Goal: Task Accomplishment & Management: Manage account settings

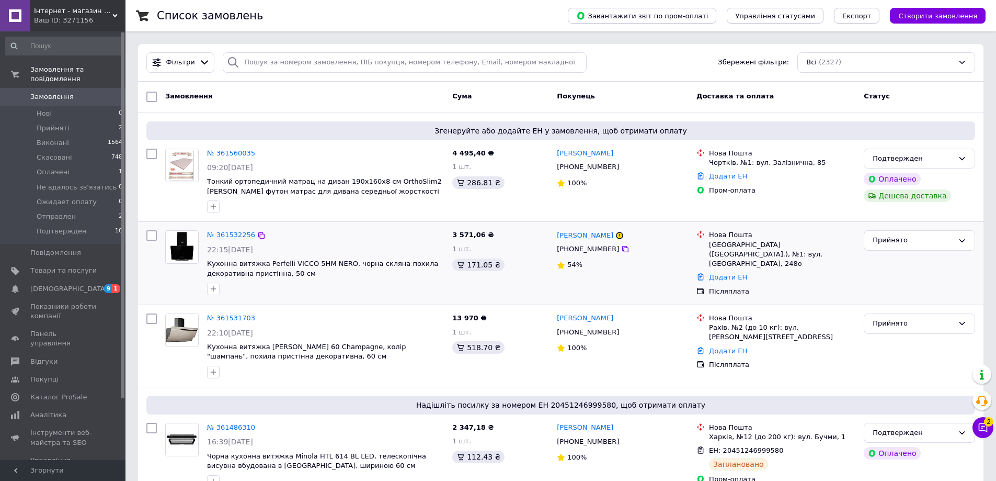
click at [533, 297] on div "3 571,06 ₴ 1 шт. 171.05 ₴" at bounding box center [500, 263] width 105 height 74
click at [378, 306] on div "№ 361531703 22:10[DATE] Кухонна витяжка [PERSON_NAME] 60 Champagne, колір "шамп…" at bounding box center [561, 346] width 846 height 82
click at [233, 314] on link "№ 361531703" at bounding box center [231, 318] width 48 height 8
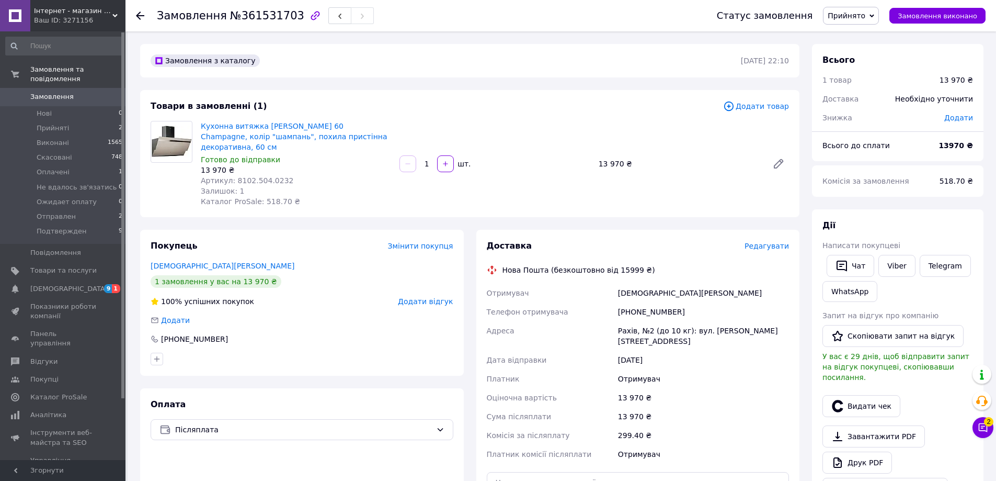
click at [868, 9] on span "Прийнято" at bounding box center [851, 16] width 56 height 18
click at [853, 83] on li "Не вдалось зв'язатись" at bounding box center [869, 84] width 90 height 16
click at [66, 92] on span "Замовлення" at bounding box center [51, 96] width 43 height 9
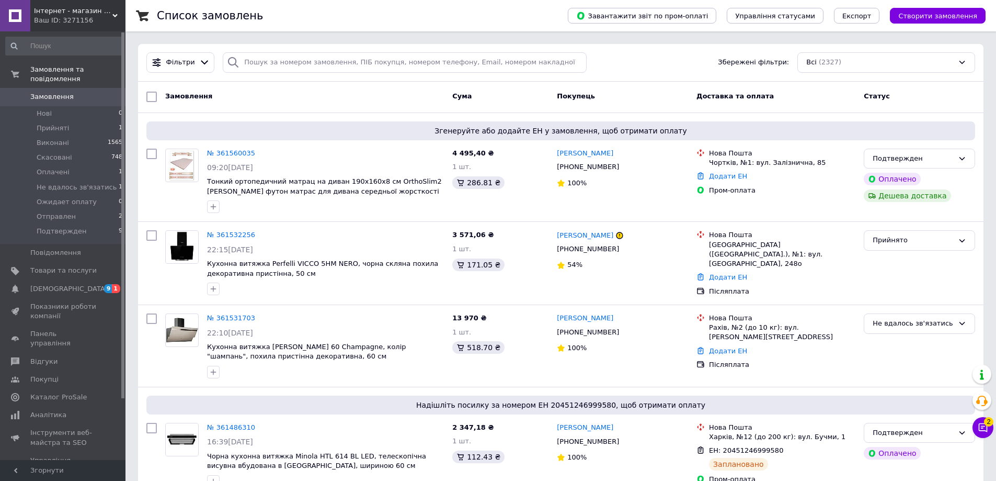
click at [78, 298] on link "Показники роботи компанії" at bounding box center [64, 311] width 129 height 27
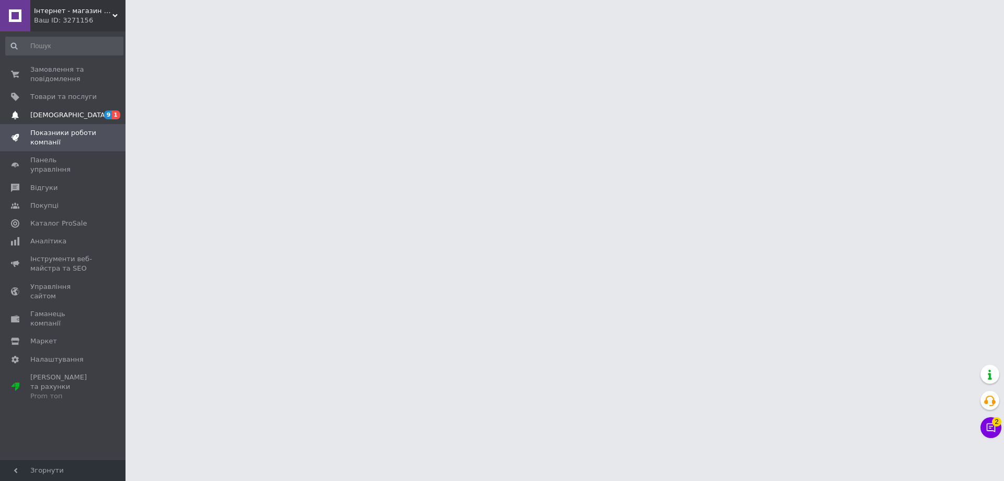
click at [53, 120] on link "[DEMOGRAPHIC_DATA] 9 1" at bounding box center [64, 115] width 129 height 18
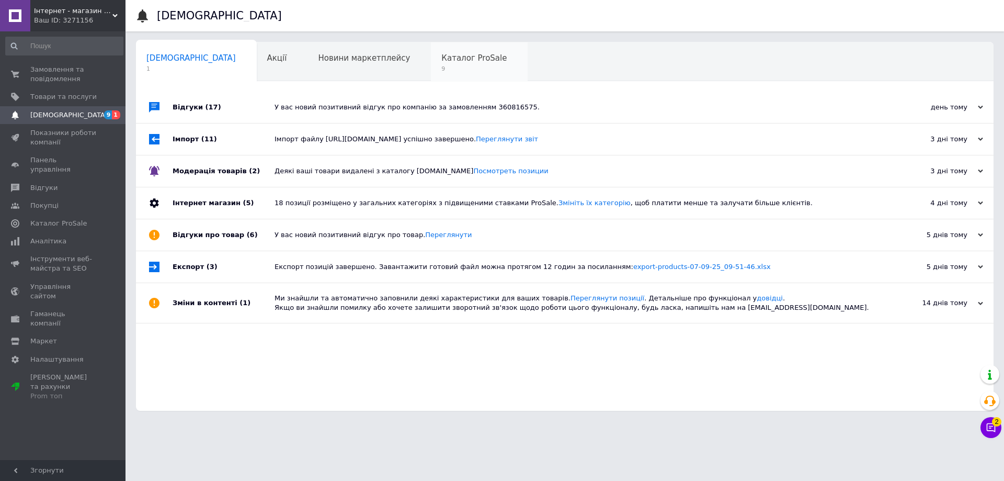
click at [441, 67] on span "9" at bounding box center [473, 69] width 65 height 8
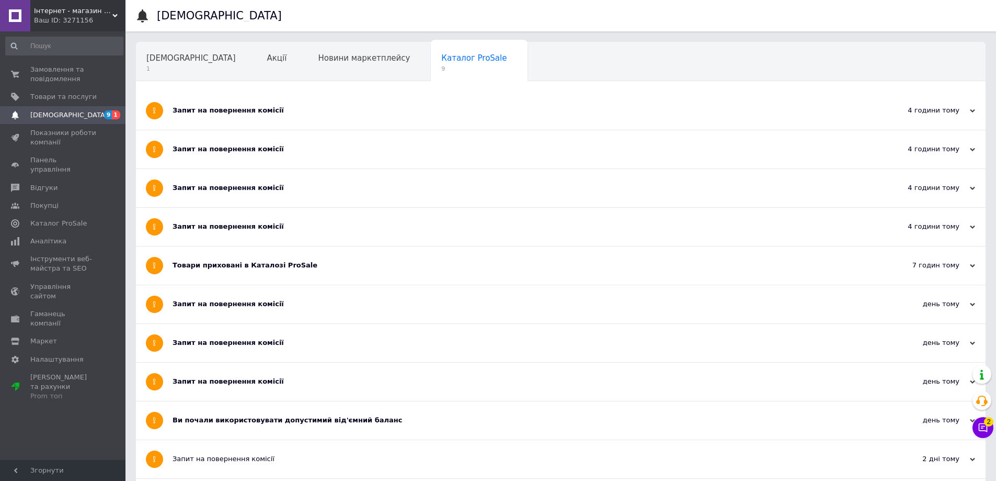
click at [451, 101] on div "Запит на повернення комісії" at bounding box center [522, 111] width 698 height 38
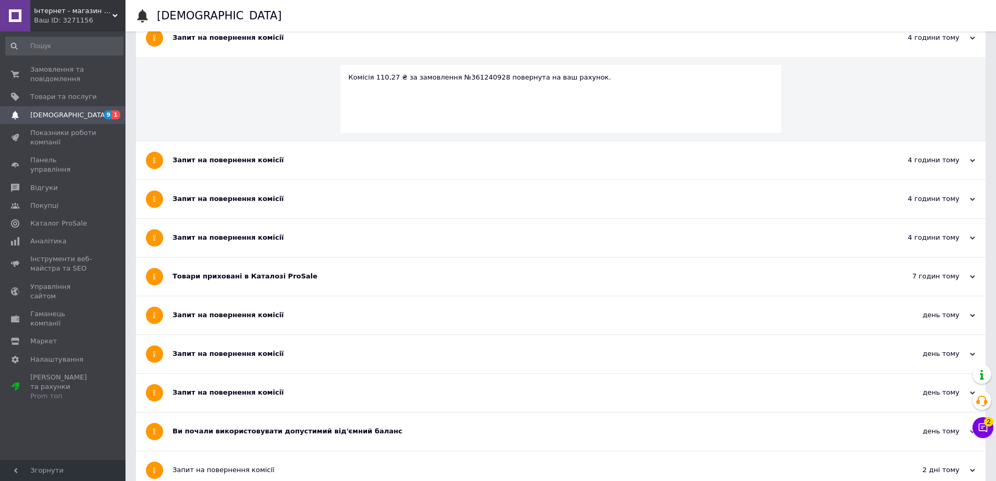
scroll to position [105, 0]
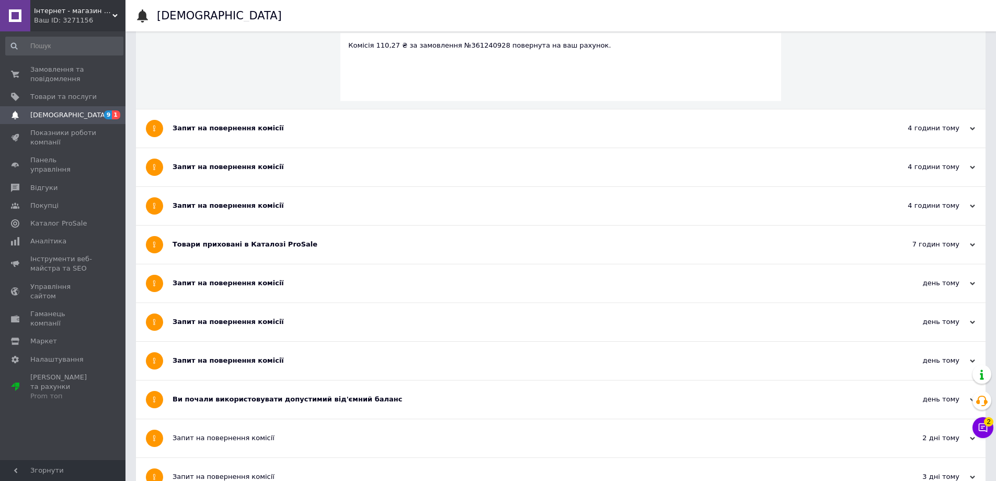
click at [451, 254] on div "Товари приховані в Каталозі ProSale" at bounding box center [522, 244] width 698 height 38
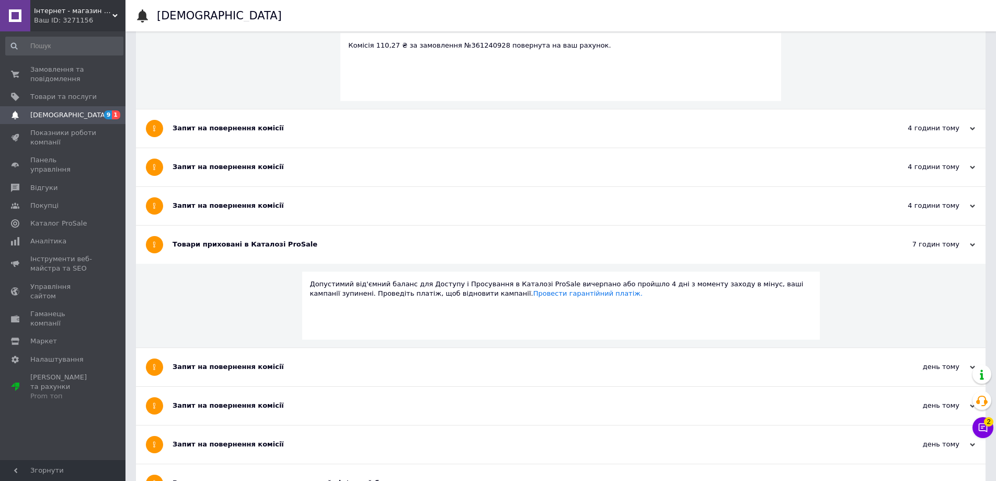
scroll to position [0, 0]
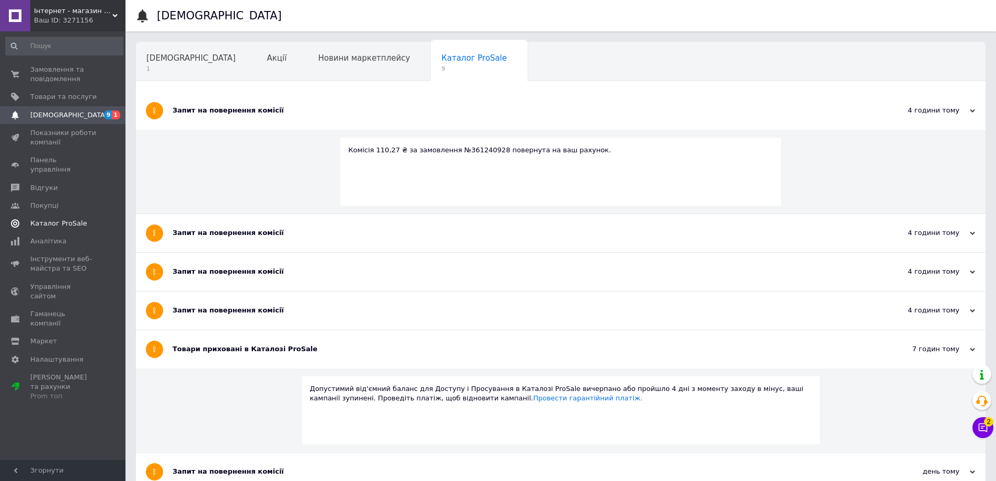
click at [65, 214] on link "Каталог ProSale" at bounding box center [64, 223] width 129 height 18
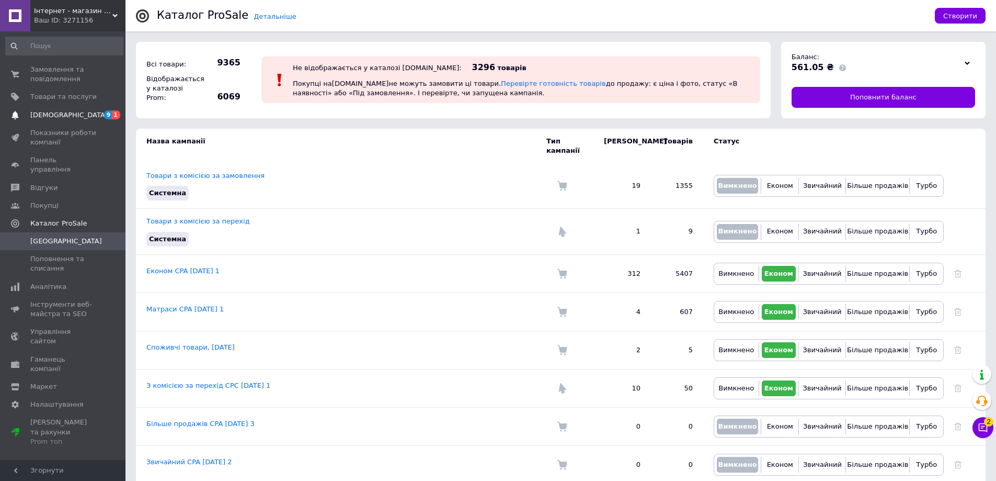
click at [52, 121] on link "[DEMOGRAPHIC_DATA] 9 1" at bounding box center [64, 115] width 129 height 18
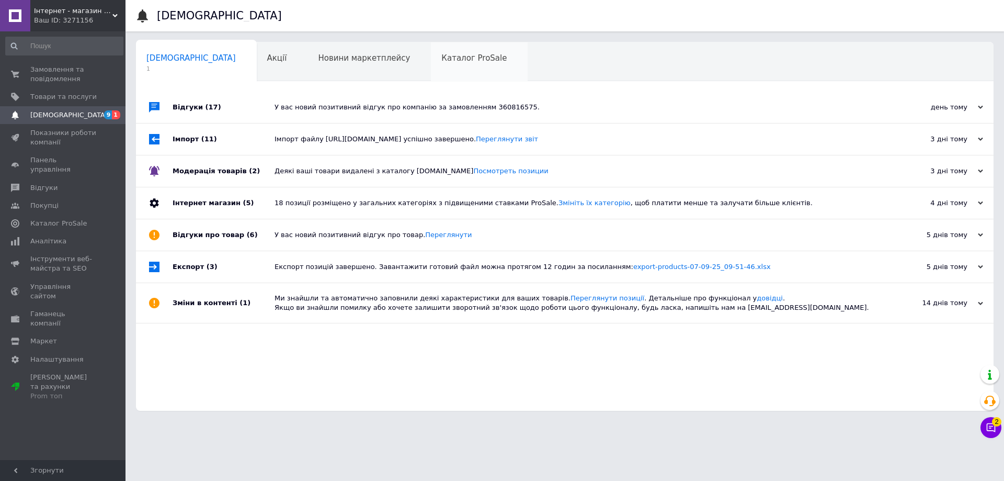
click at [431, 63] on div "Каталог ProSale 0" at bounding box center [479, 62] width 97 height 40
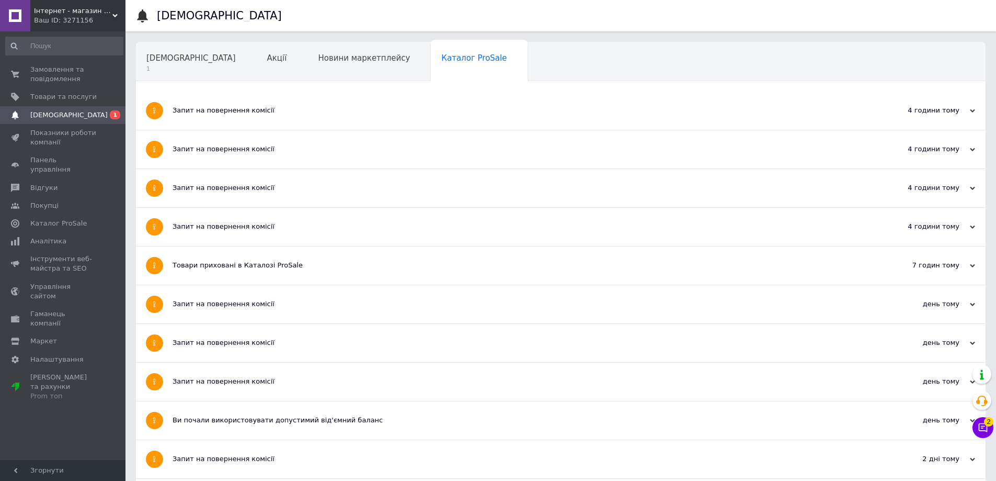
click at [396, 264] on div "Товари приховані в Каталозі ProSale" at bounding box center [522, 264] width 698 height 9
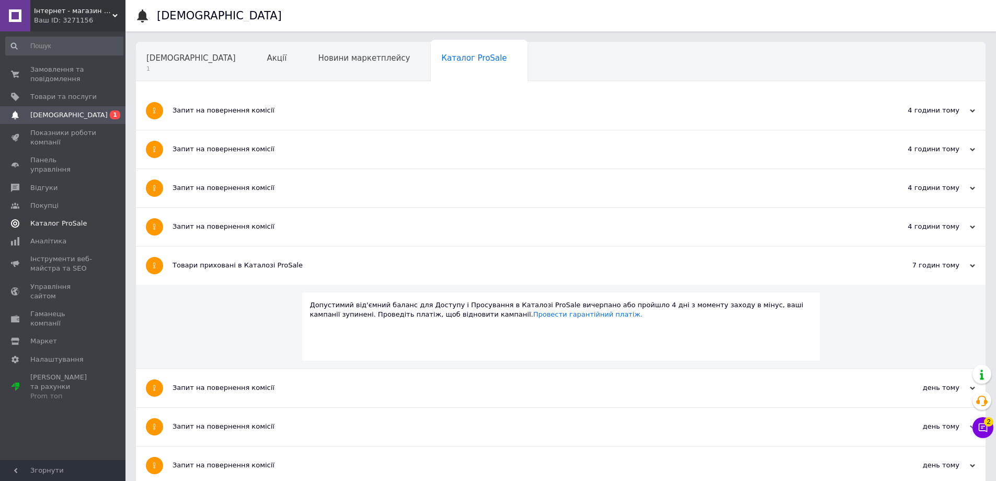
click at [86, 219] on span "Каталог ProSale" at bounding box center [63, 223] width 66 height 9
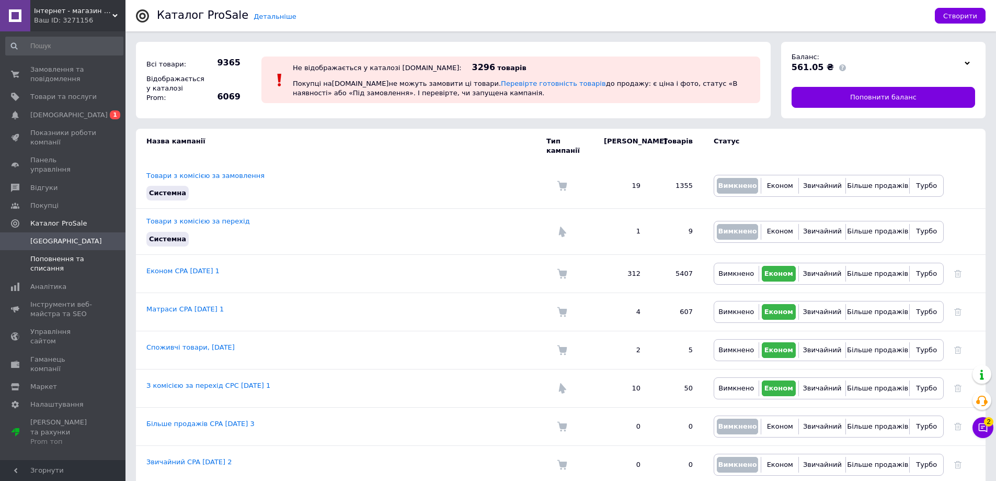
click at [71, 254] on span "Поповнення та списання" at bounding box center [63, 263] width 66 height 19
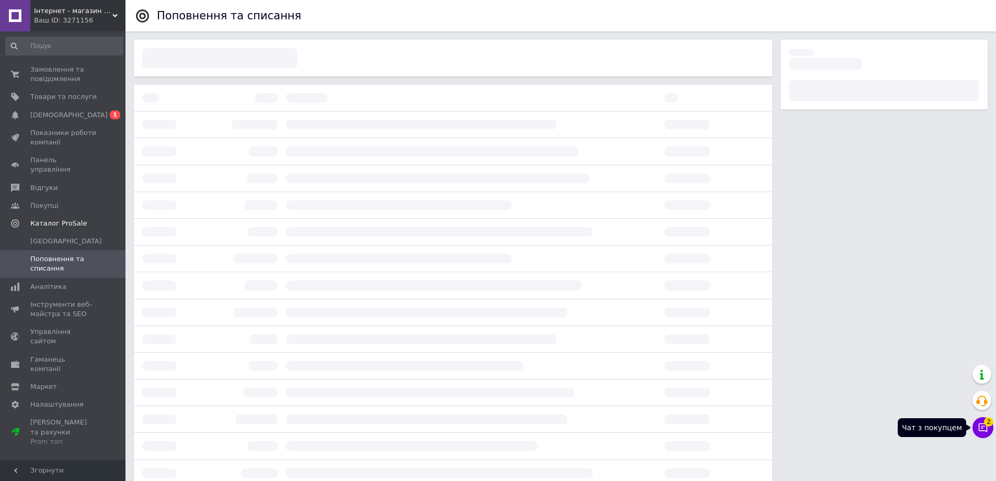
click at [980, 423] on icon at bounding box center [983, 427] width 10 height 10
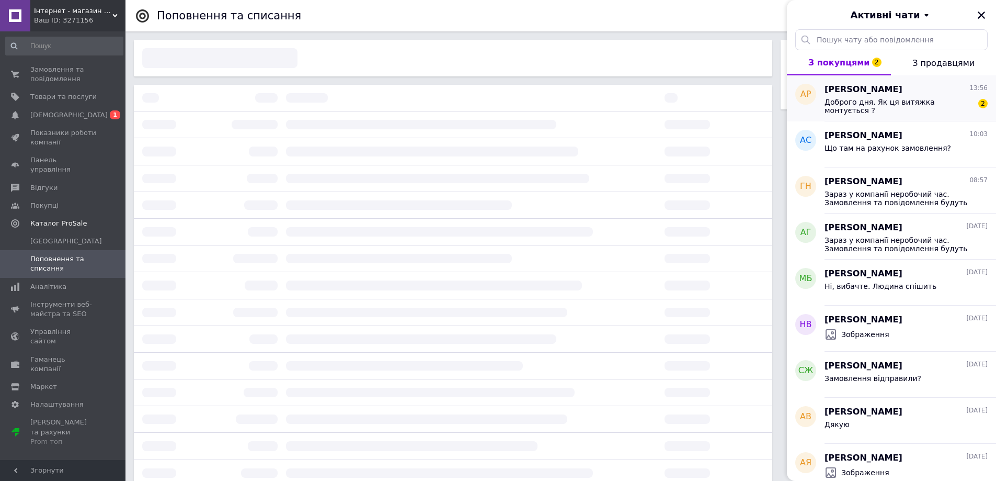
click at [916, 97] on div "Доброго дня. Як ця витяжка монтується ? 2" at bounding box center [906, 105] width 163 height 19
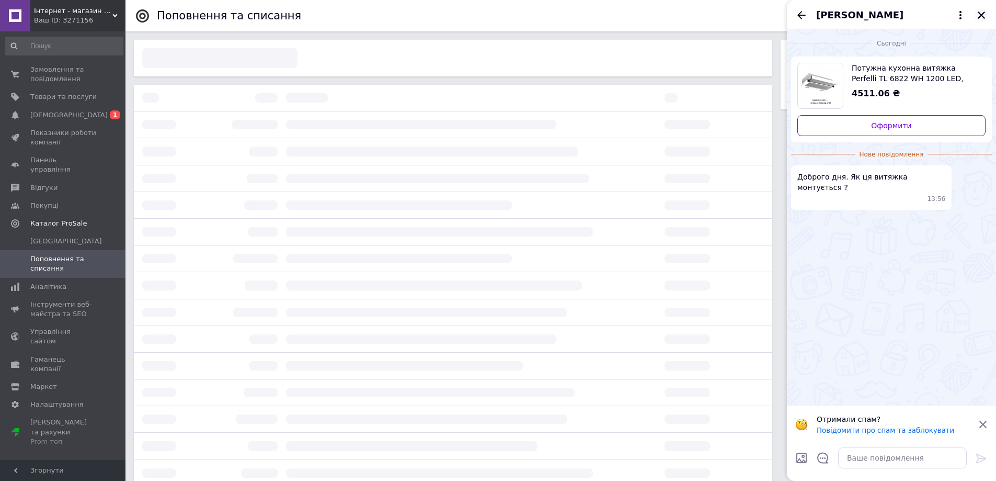
click at [986, 9] on button "Закрити" at bounding box center [981, 15] width 13 height 13
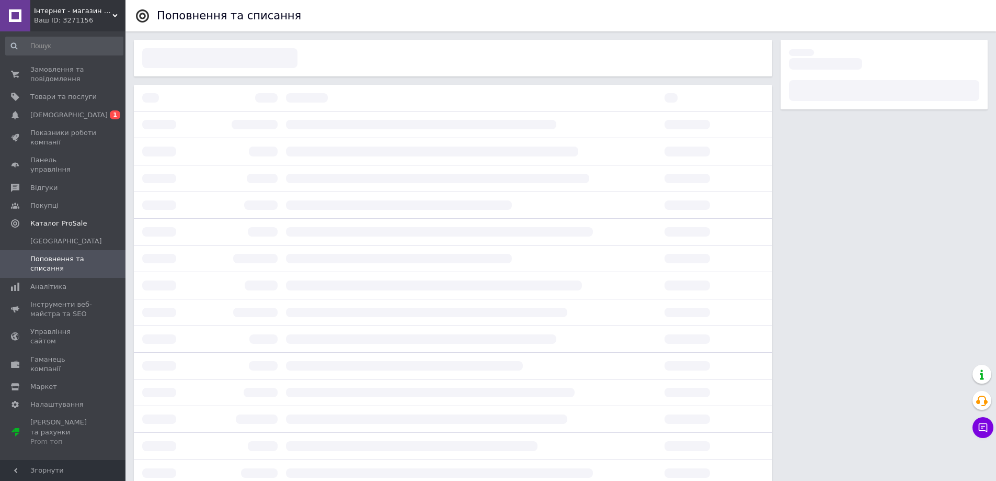
click at [855, 202] on div at bounding box center [884, 343] width 215 height 607
